Goal: Download file/media: Obtain a digital file from the website

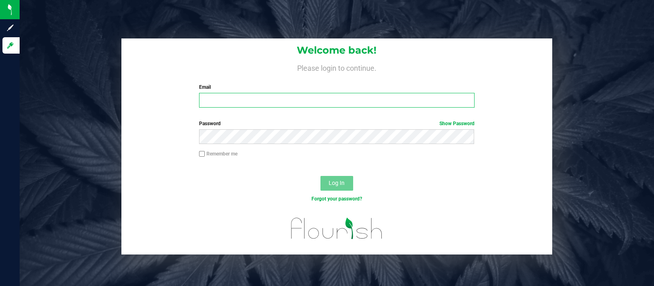
type input "[EMAIL_ADDRESS][DOMAIN_NAME]"
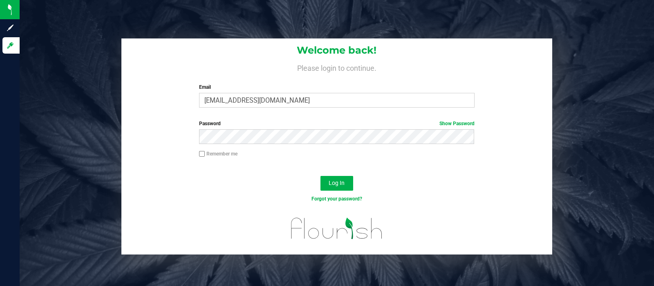
click at [204, 153] on input "Remember me" at bounding box center [202, 154] width 6 height 6
checkbox input "true"
click at [339, 184] on span "Log In" at bounding box center [337, 182] width 16 height 7
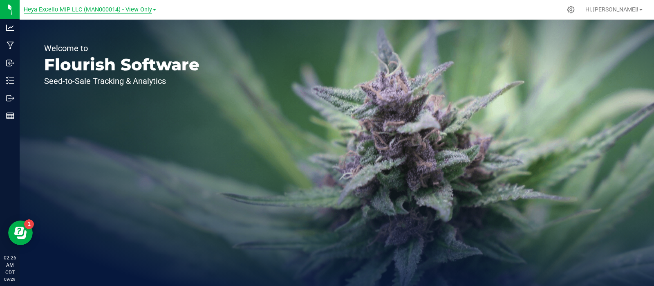
click at [145, 6] on span "Heya Excello MIP LLC (MAN000014) - View Only" at bounding box center [88, 9] width 128 height 7
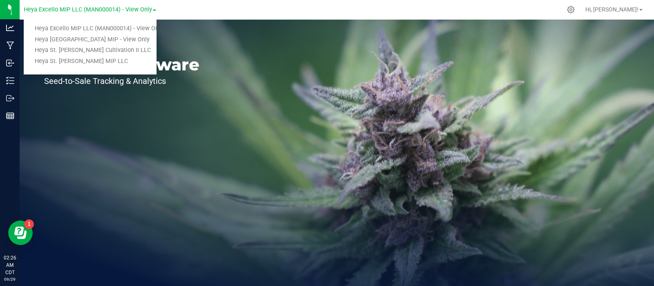
click at [97, 53] on link "Heya St. [PERSON_NAME] Cultivation II LLC" at bounding box center [90, 50] width 132 height 11
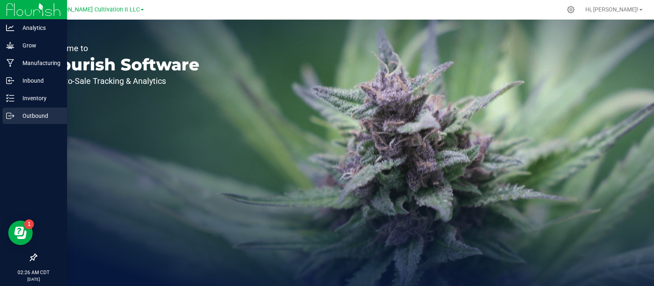
click at [42, 119] on p "Outbound" at bounding box center [38, 116] width 49 height 10
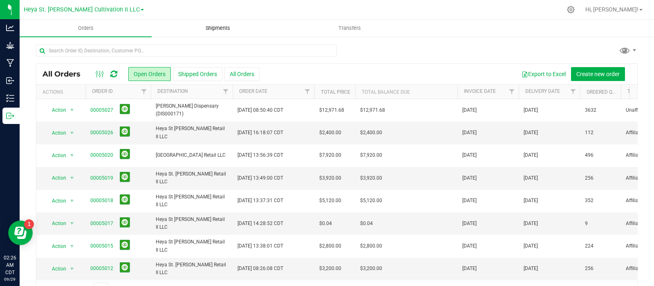
click at [219, 29] on span "Shipments" at bounding box center [218, 28] width 47 height 7
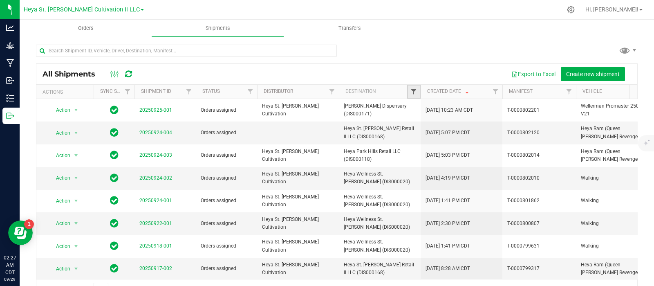
click at [415, 93] on span "Filter" at bounding box center [413, 91] width 7 height 7
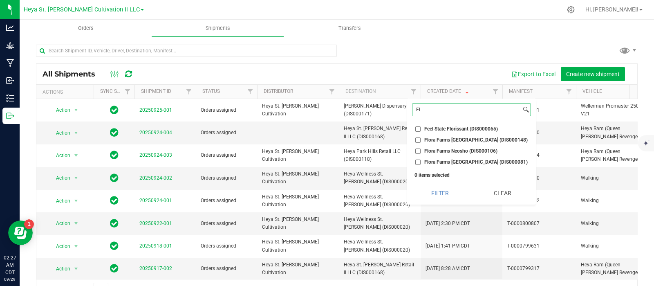
type input "F"
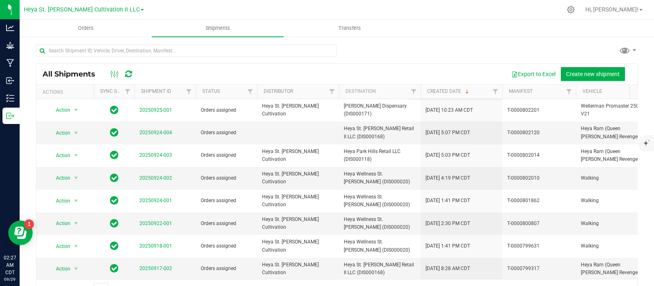
click at [419, 58] on div at bounding box center [337, 54] width 602 height 19
click at [331, 95] on span "Filter" at bounding box center [332, 91] width 7 height 7
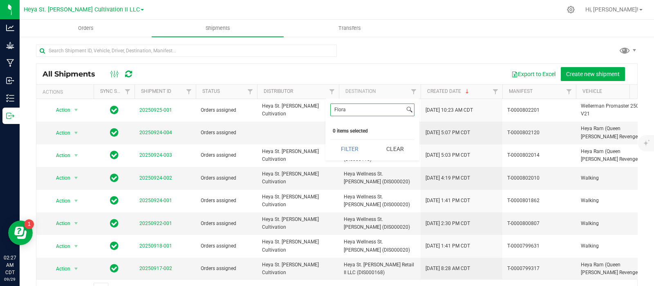
type input "Flora"
click at [330, 140] on button "Filter" at bounding box center [349, 149] width 39 height 18
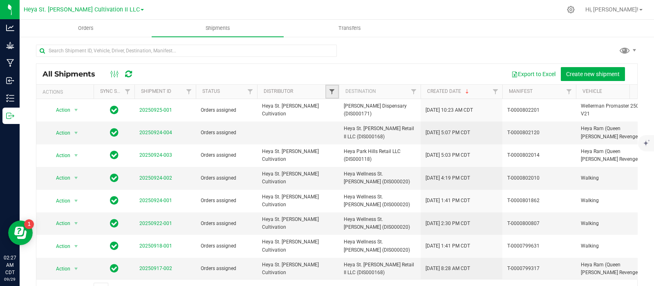
click at [329, 92] on span "Filter" at bounding box center [332, 91] width 7 height 7
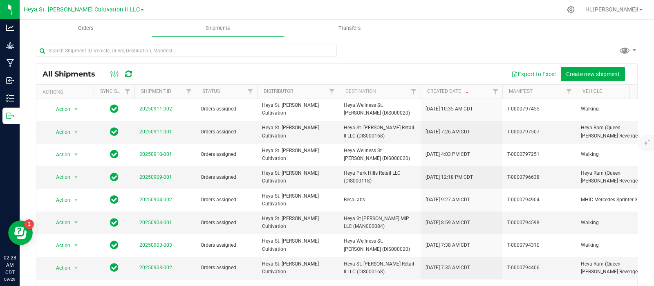
scroll to position [9, 0]
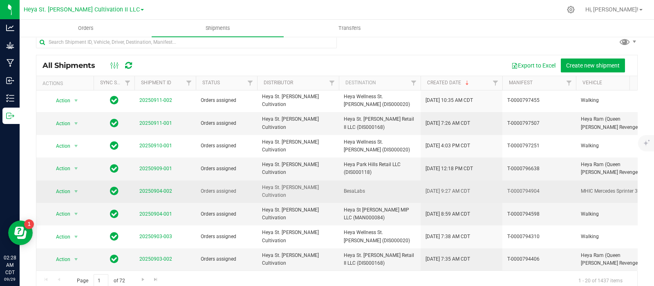
click at [371, 187] on span "BesaLabs" at bounding box center [380, 191] width 72 height 8
click at [158, 188] on link "20250904-002" at bounding box center [155, 191] width 33 height 6
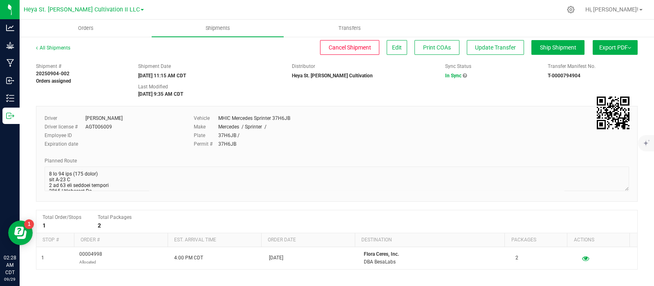
click at [619, 49] on span "Export PDF" at bounding box center [615, 47] width 32 height 7
click at [471, 132] on div "Driver Chris Harris Driver license # AGT006009 Employee ID Expiration date Vehi…" at bounding box center [336, 133] width 597 height 38
click at [458, 125] on div "Driver Chris Harris Driver license # AGT006009 Employee ID Expiration date Vehi…" at bounding box center [336, 133] width 597 height 38
click at [601, 65] on span "Manifest by Package ID" at bounding box center [603, 66] width 52 height 6
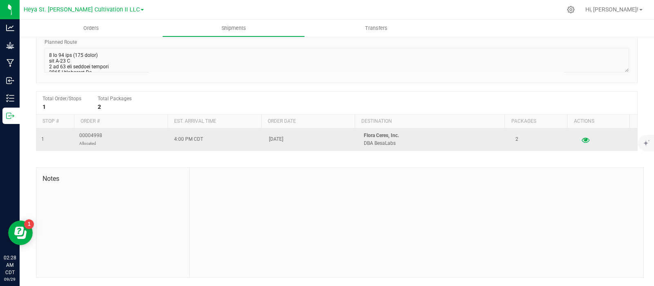
click at [582, 139] on icon "button" at bounding box center [586, 140] width 8 height 6
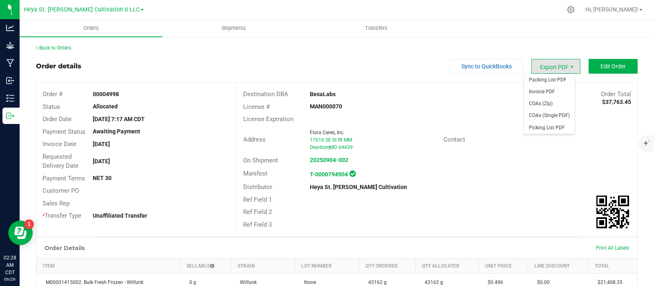
click at [560, 64] on span "Export PDF" at bounding box center [556, 66] width 49 height 15
click at [549, 64] on span "Export PDF" at bounding box center [556, 66] width 49 height 15
click at [546, 90] on span "Invoice PDF" at bounding box center [549, 92] width 51 height 12
